Goal: Task Accomplishment & Management: Manage account settings

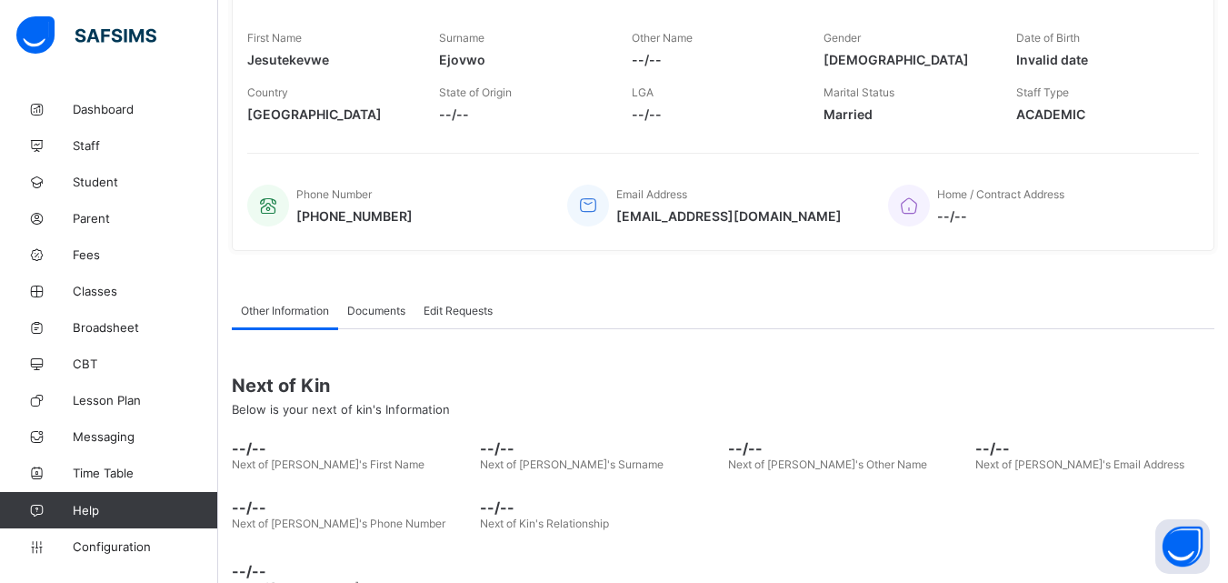
scroll to position [416, 0]
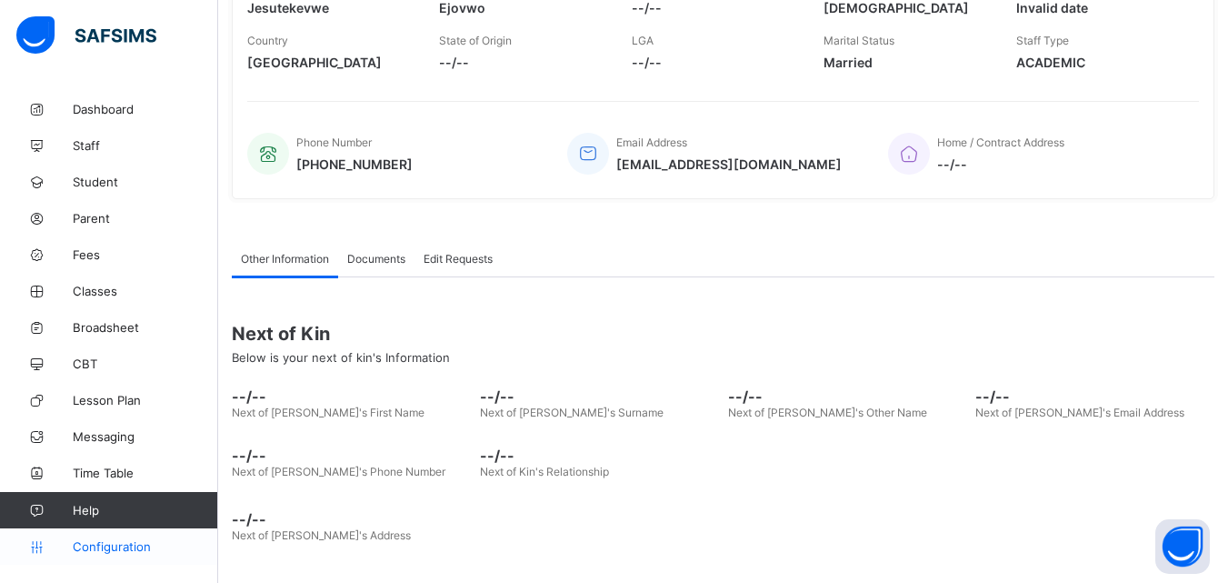
click at [120, 549] on span "Configuration" at bounding box center [145, 546] width 145 height 15
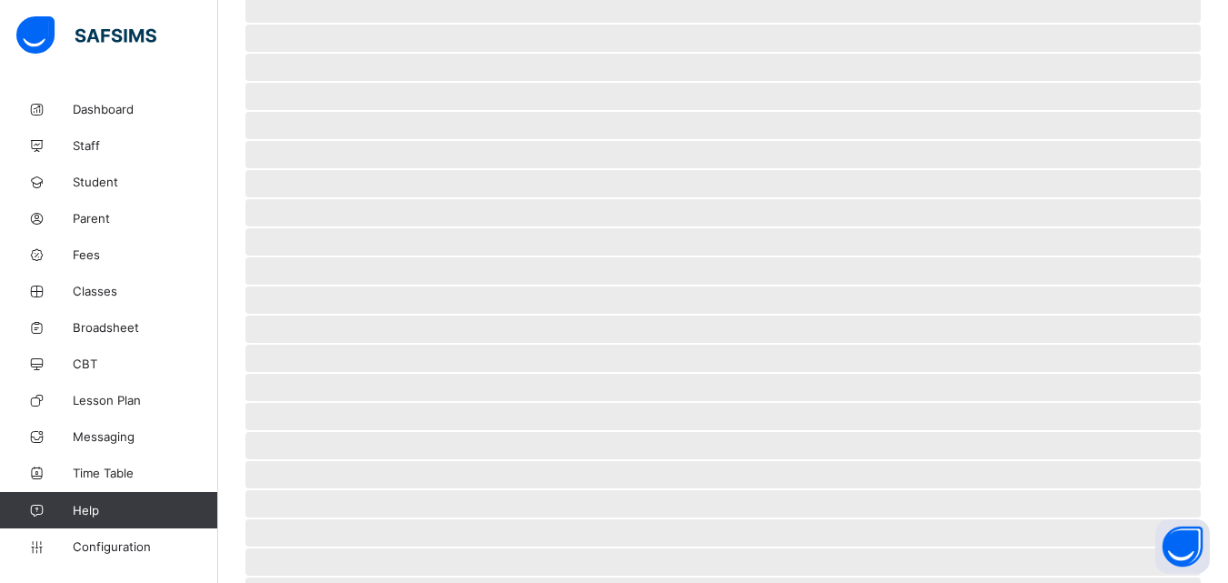
scroll to position [184, 0]
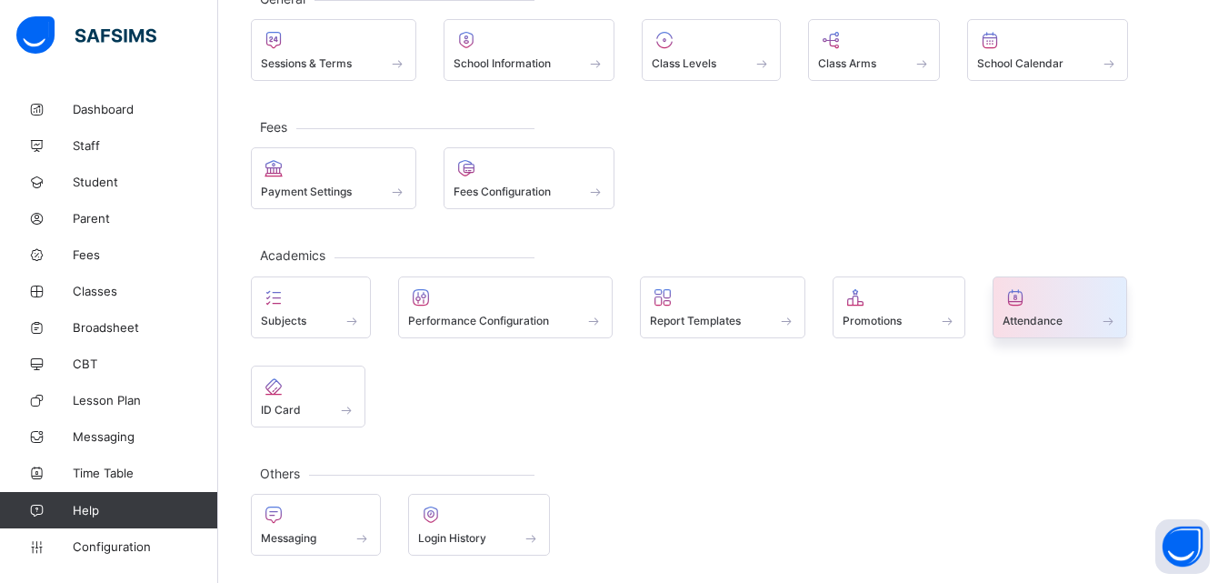
click at [1068, 324] on div "Attendance" at bounding box center [1060, 320] width 115 height 15
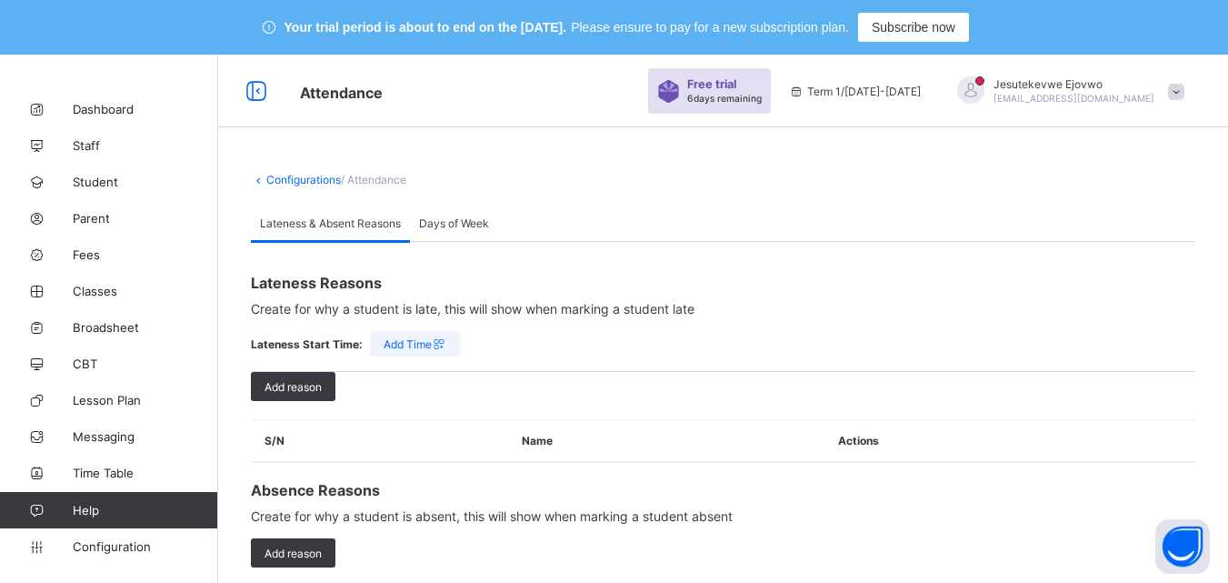
click at [457, 226] on span "Days of Week" at bounding box center [454, 223] width 70 height 14
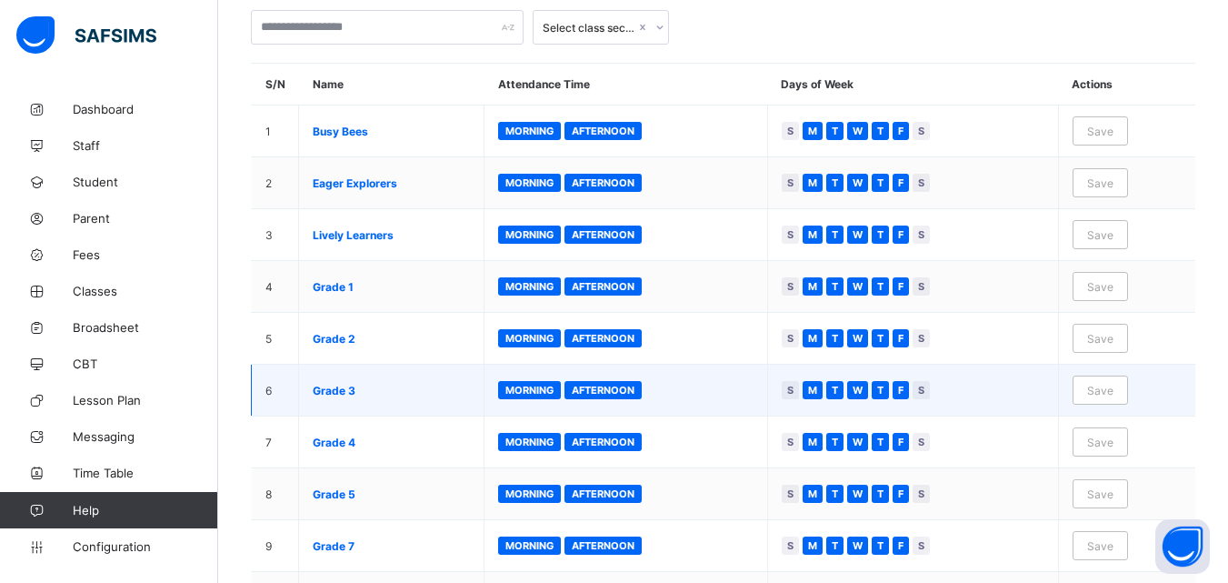
scroll to position [193, 0]
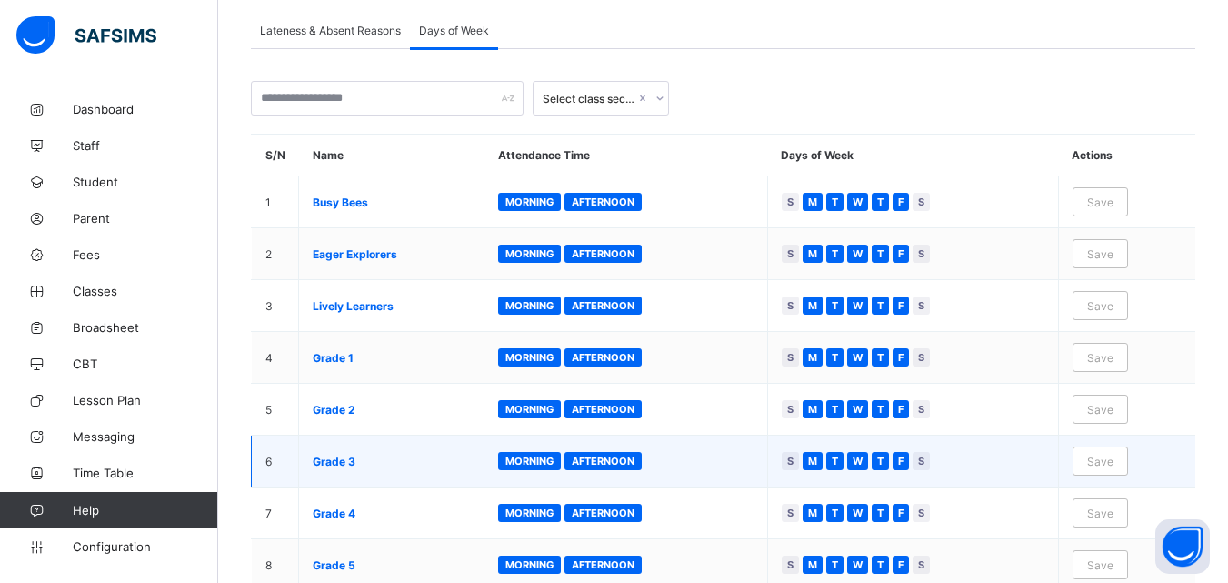
click at [550, 206] on span "Morning" at bounding box center [530, 201] width 48 height 13
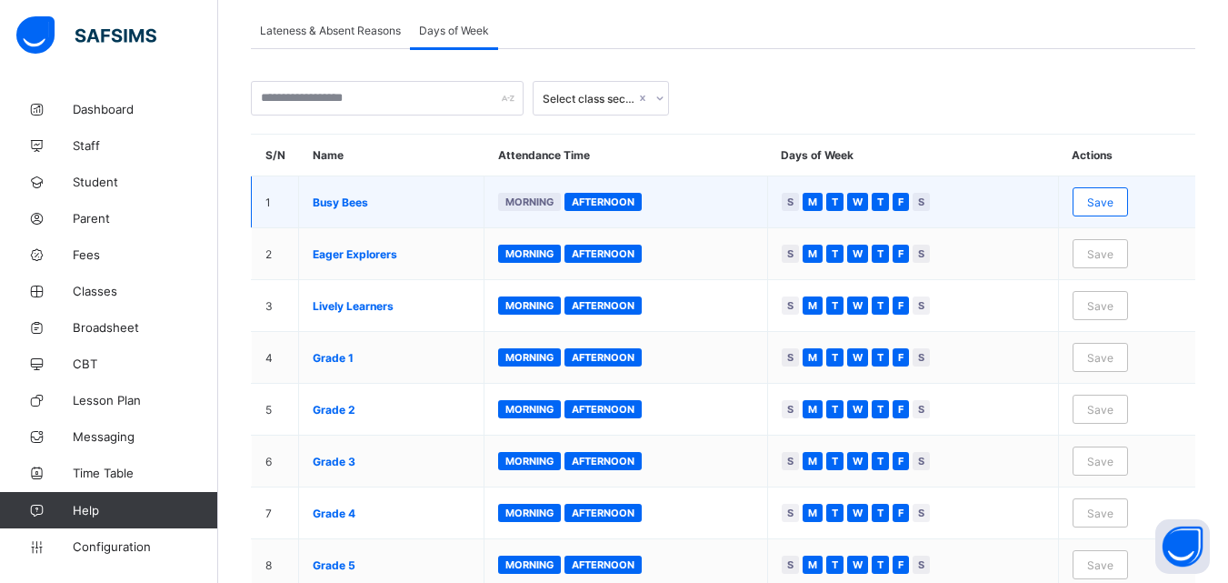
click at [552, 207] on span "Morning" at bounding box center [530, 201] width 48 height 13
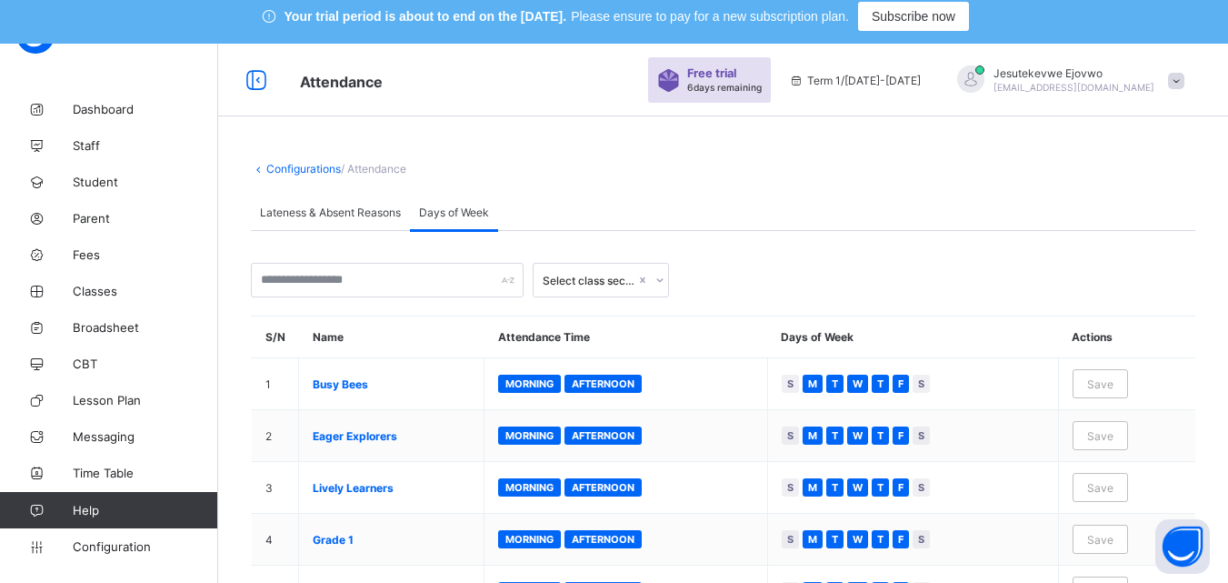
scroll to position [0, 0]
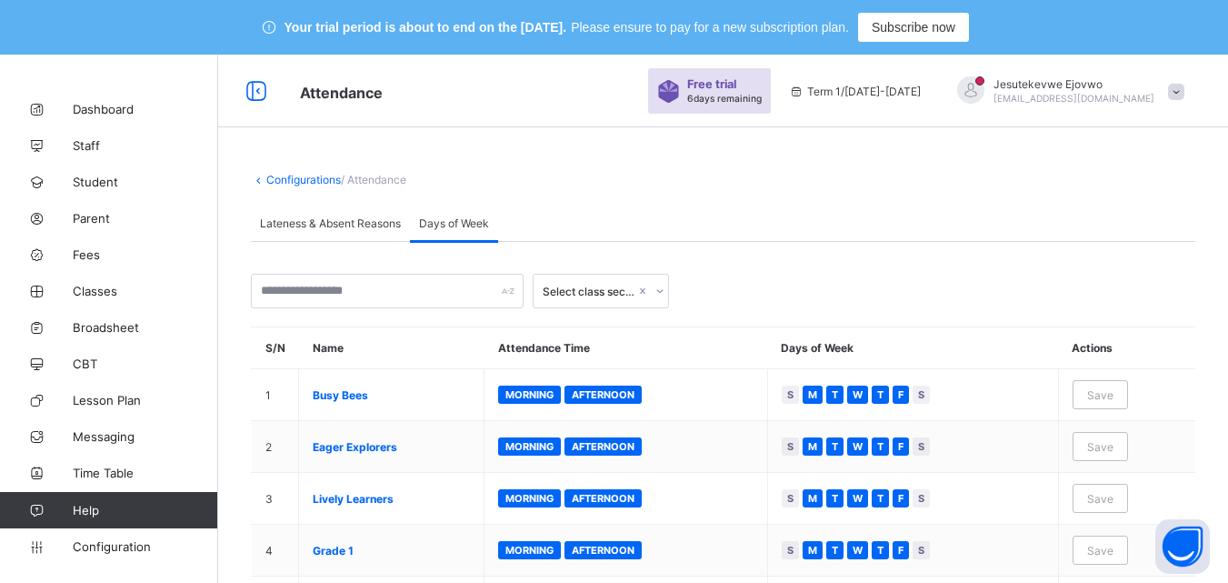
click at [344, 229] on span "Lateness & Absent Reasons" at bounding box center [330, 223] width 141 height 14
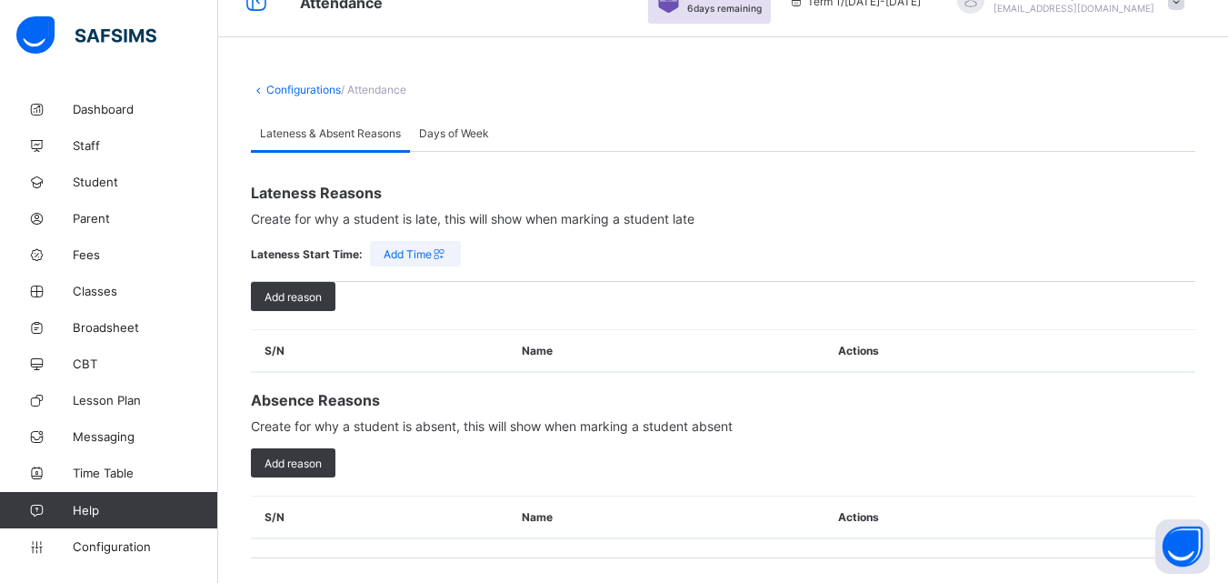
scroll to position [93, 0]
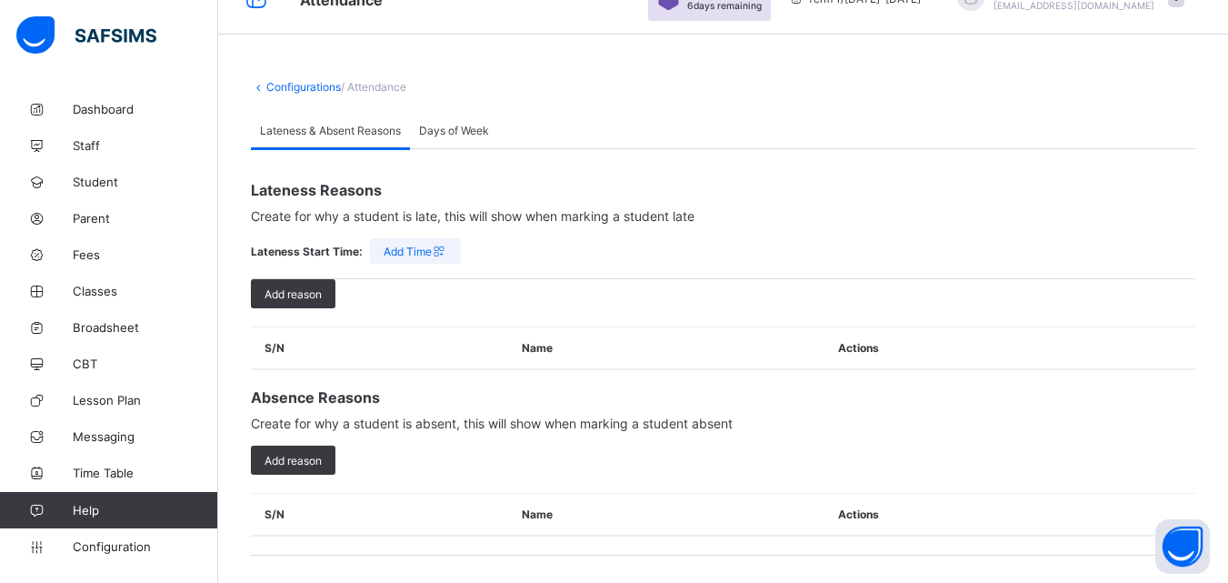
click at [389, 90] on span "/ Attendance" at bounding box center [373, 87] width 65 height 14
click at [458, 130] on span "Days of Week" at bounding box center [454, 131] width 70 height 14
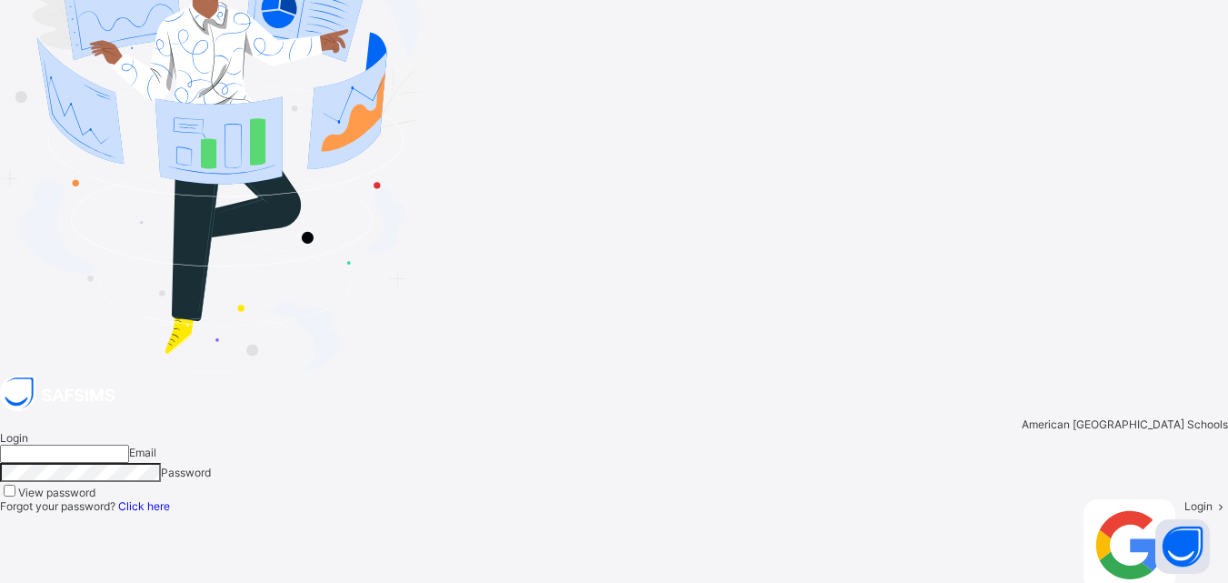
type input "**********"
